Goal: Navigation & Orientation: Find specific page/section

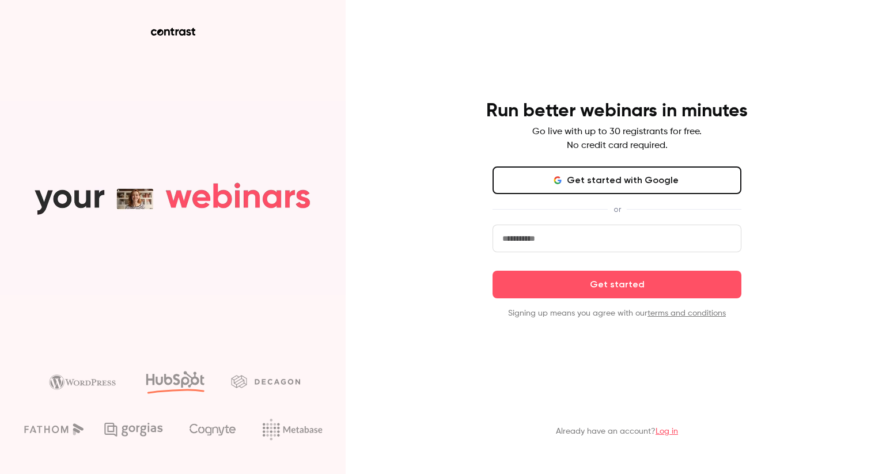
click at [668, 432] on link "Log in" at bounding box center [666, 431] width 22 height 8
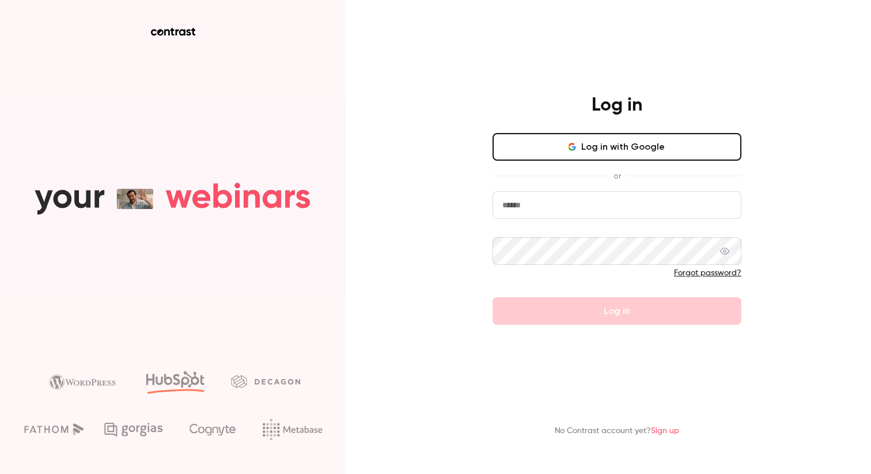
click at [588, 149] on button "Log in with Google" at bounding box center [616, 147] width 249 height 28
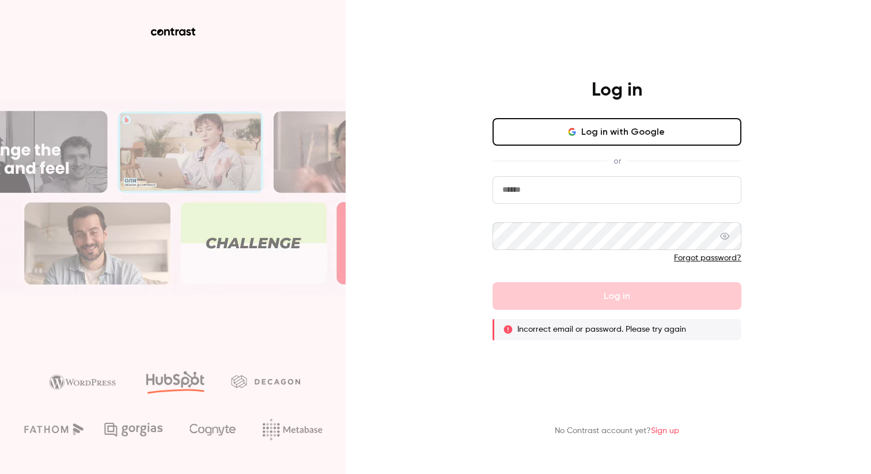
click at [590, 133] on button "Log in with Google" at bounding box center [616, 132] width 249 height 28
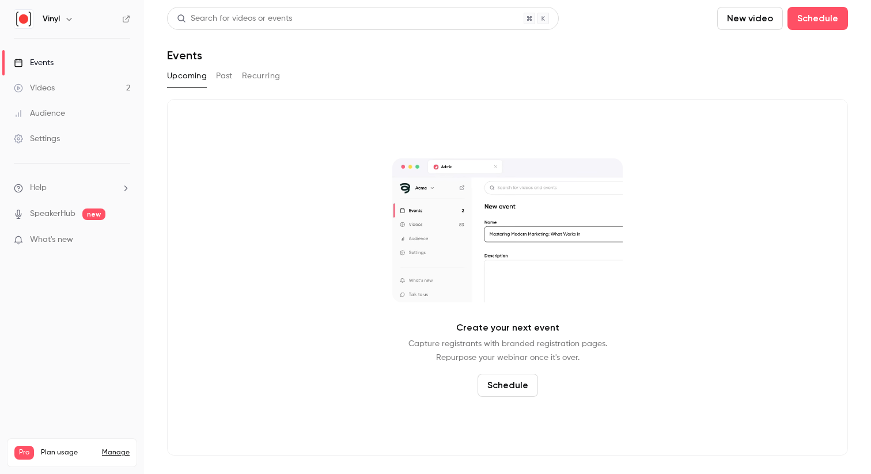
click at [244, 74] on button "Recurring" at bounding box center [261, 76] width 39 height 18
